Goal: Transaction & Acquisition: Purchase product/service

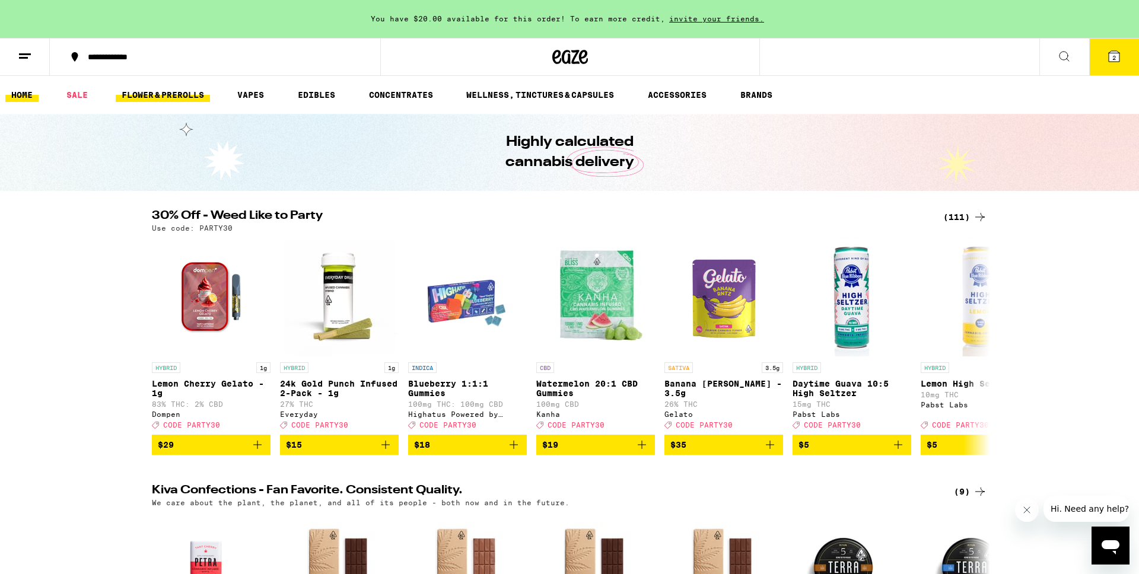
click at [194, 94] on link "FLOWER & PREROLLS" at bounding box center [163, 95] width 94 height 14
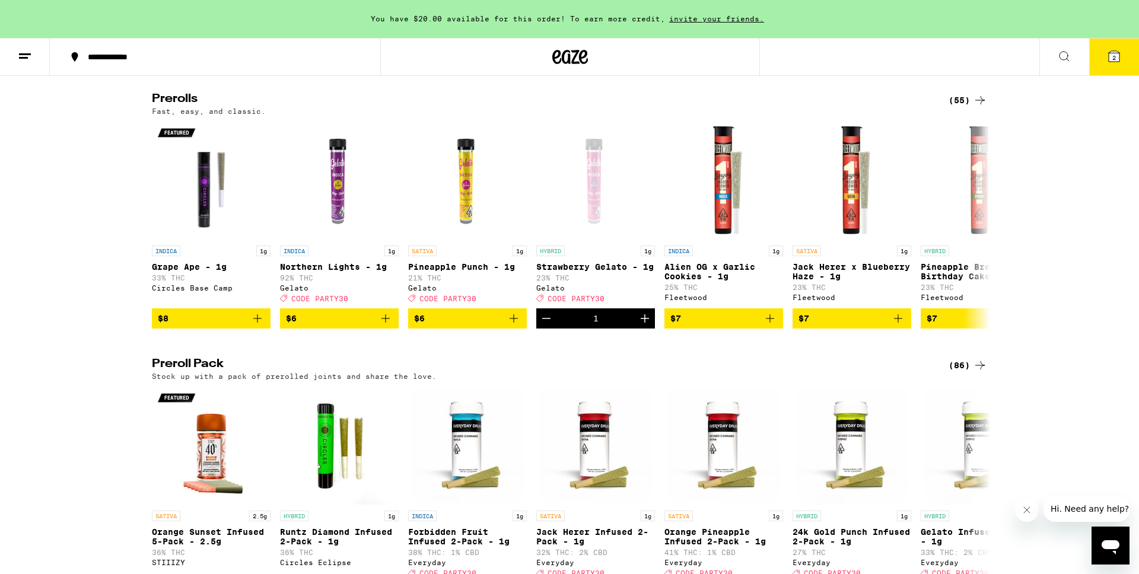
click at [973, 107] on icon at bounding box center [980, 100] width 14 height 14
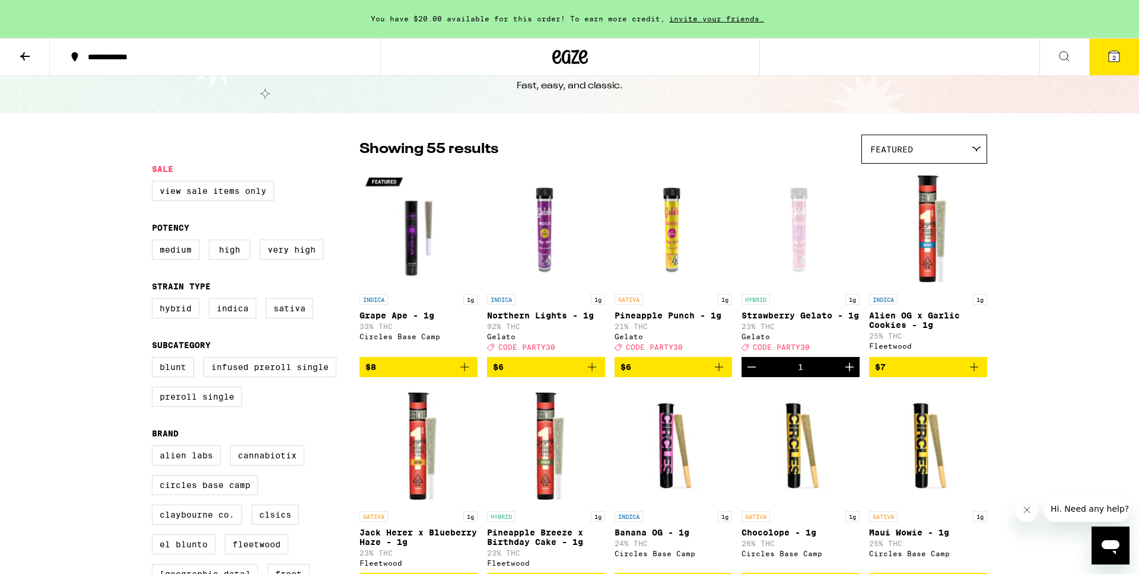
scroll to position [38, 0]
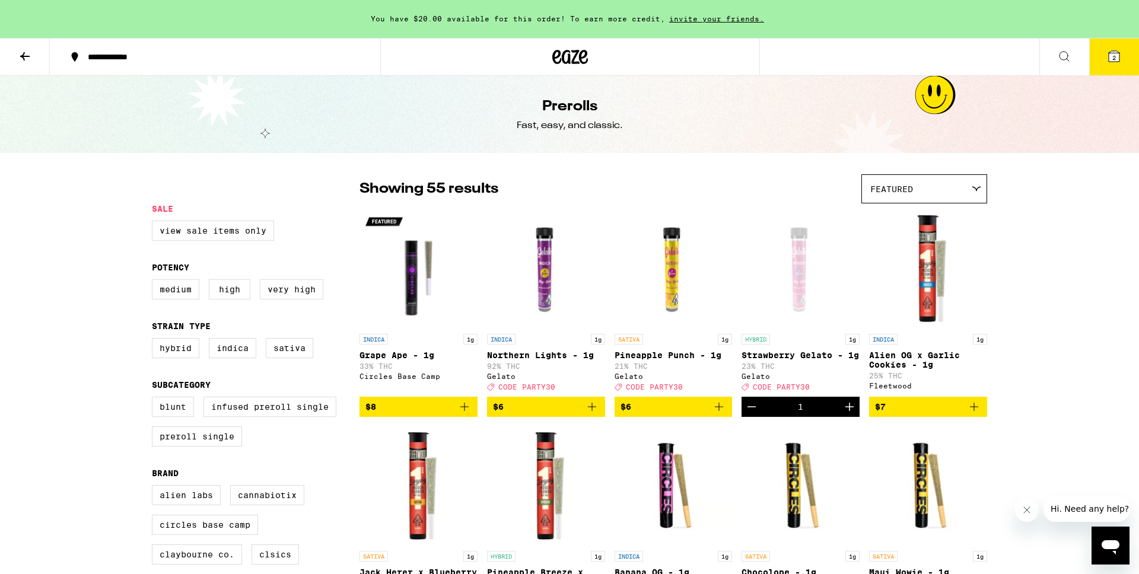
click at [1102, 56] on button "2" at bounding box center [1114, 57] width 50 height 37
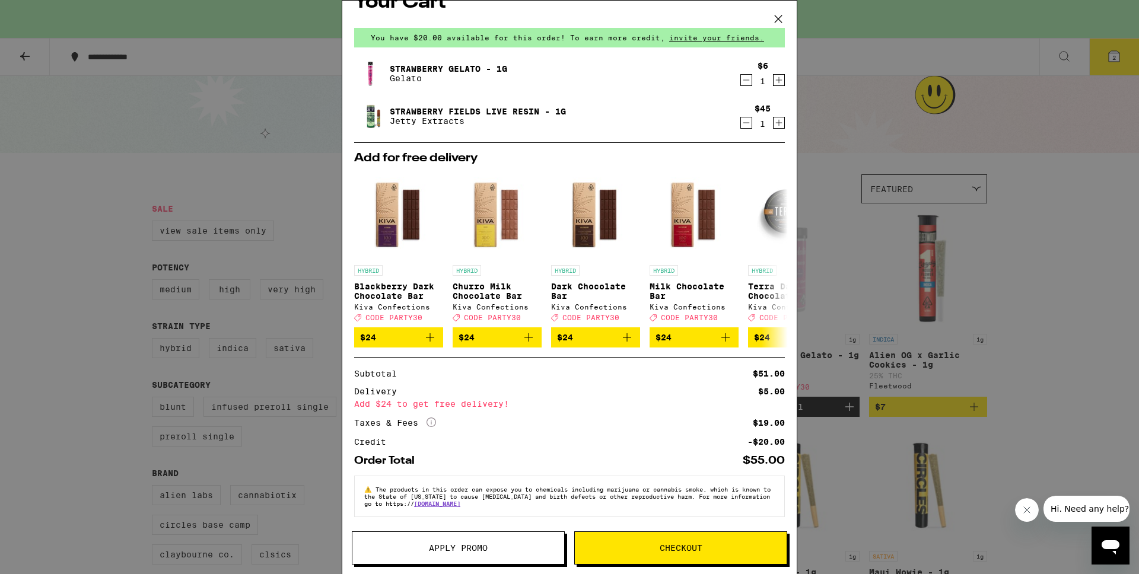
scroll to position [34, 0]
click at [645, 542] on button "Checkout" at bounding box center [680, 547] width 213 height 33
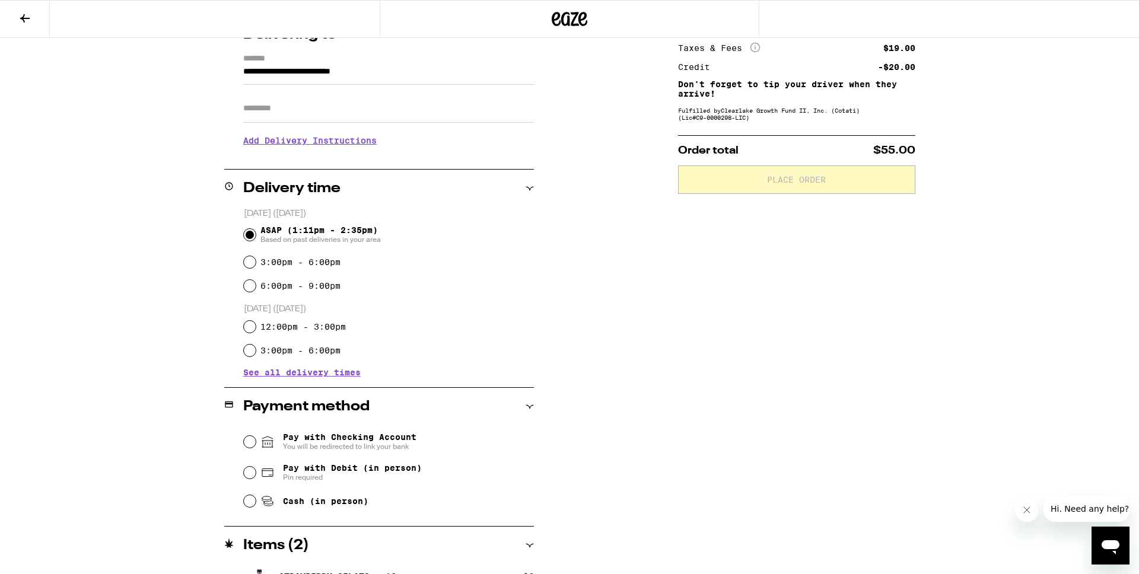
scroll to position [237, 0]
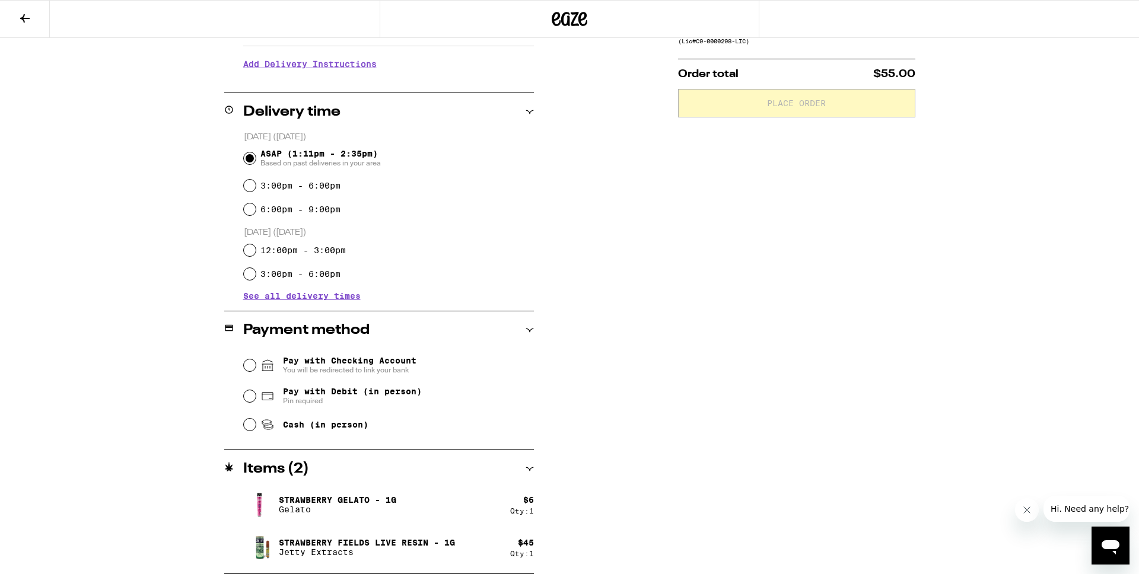
click at [349, 428] on span "Cash (in person)" at bounding box center [325, 424] width 85 height 9
click at [256, 428] on input "Cash (in person)" at bounding box center [250, 425] width 12 height 12
radio input "true"
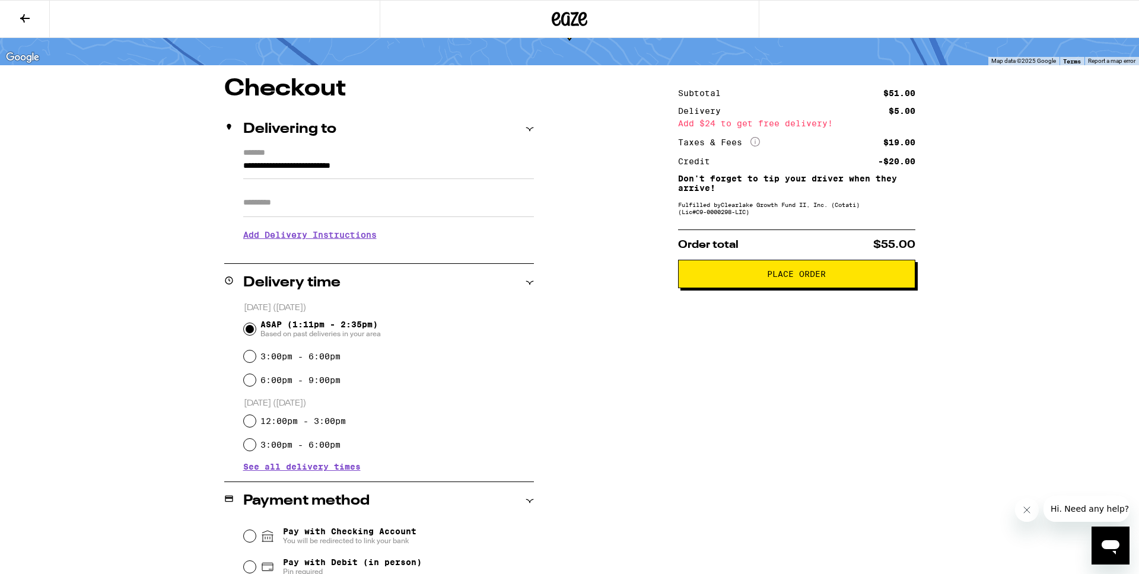
scroll to position [0, 0]
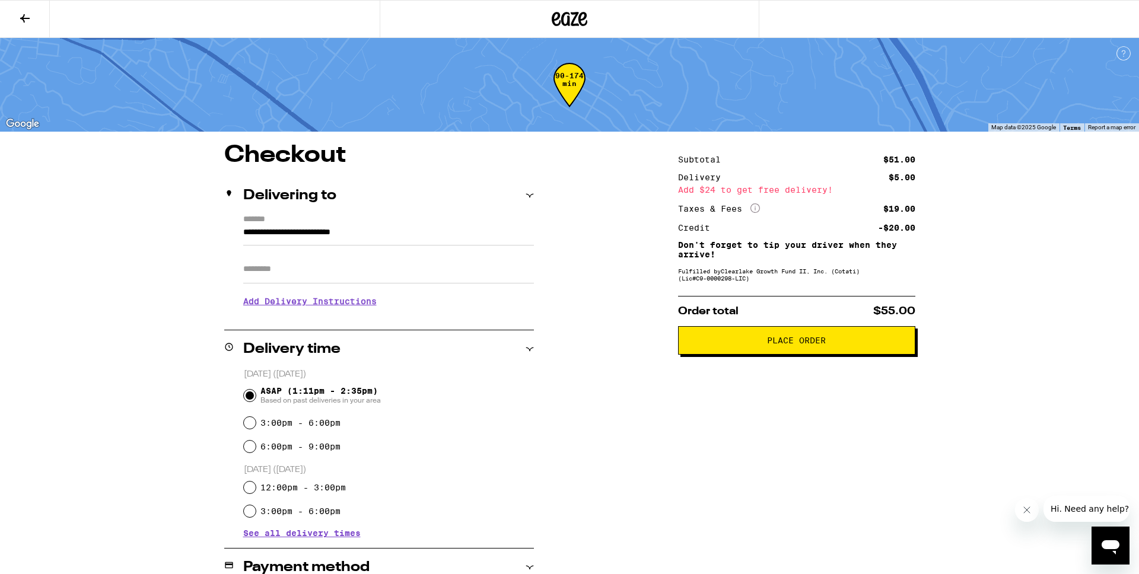
drag, startPoint x: 18, startPoint y: 12, endPoint x: 24, endPoint y: 4, distance: 10.6
click at [18, 12] on icon at bounding box center [25, 18] width 14 height 14
